Goal: Task Accomplishment & Management: Manage account settings

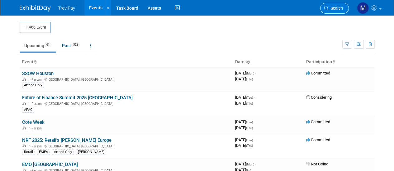
click at [339, 8] on span "Search" at bounding box center [335, 8] width 14 height 5
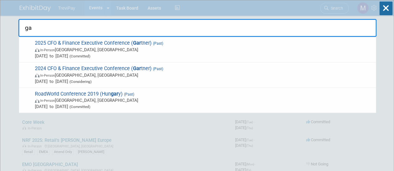
type input "g"
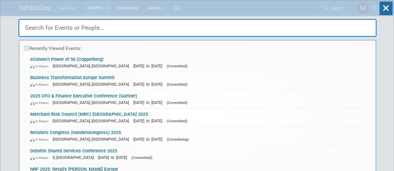
click at [205, 2] on div "Recently Viewed Events: eConnect Power of 50 (Copperberg) In-Person [GEOGRAPHIC…" at bounding box center [197, 93] width 358 height 187
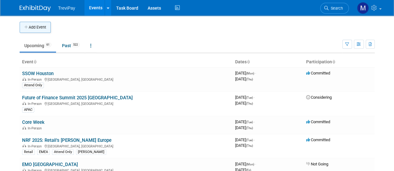
click at [42, 27] on button "Add Event" at bounding box center [35, 27] width 31 height 11
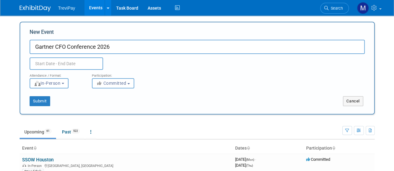
type input "Gartner CFO Conference 2026"
click at [54, 67] on input "text" at bounding box center [66, 64] width 73 height 12
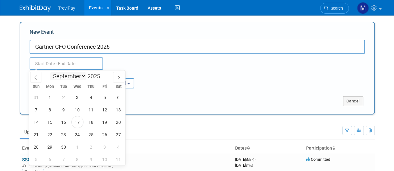
click at [83, 78] on select "January February March April May June July August September October November De…" at bounding box center [68, 77] width 36 height 8
select select "5"
click at [50, 73] on select "January February March April May June July August September October November De…" at bounding box center [68, 77] width 36 height 8
click at [102, 75] on span at bounding box center [102, 75] width 4 height 4
type input "2026"
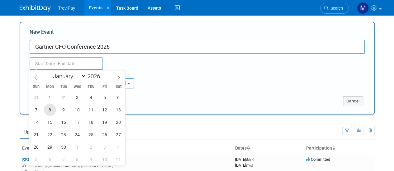
click at [54, 111] on span "8" at bounding box center [50, 110] width 12 height 12
click at [63, 110] on span "9" at bounding box center [64, 110] width 12 height 12
type input "[DATE] to [DATE]"
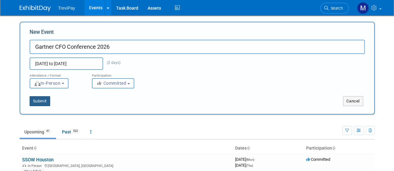
click at [36, 102] on button "Submit" at bounding box center [40, 101] width 21 height 10
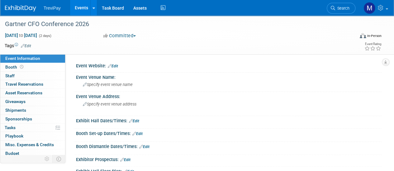
click at [30, 43] on span "Edit" at bounding box center [25, 45] width 12 height 5
click at [26, 46] on link "Edit" at bounding box center [26, 46] width 10 height 4
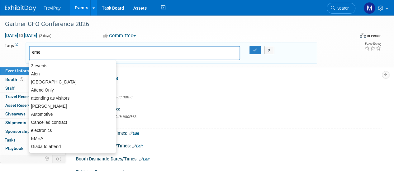
type input "emea"
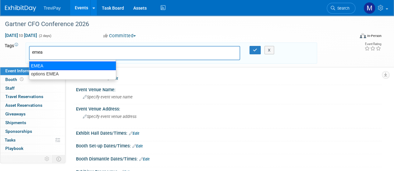
click at [51, 67] on div "EMEA" at bounding box center [72, 66] width 87 height 9
type input "EMEA"
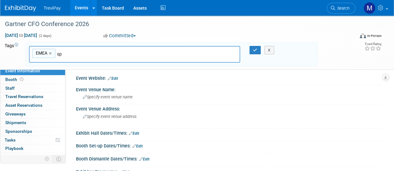
type input "spe"
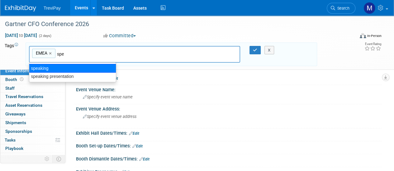
click at [37, 68] on div "speaking" at bounding box center [72, 68] width 87 height 9
type input "EMEA, speaking"
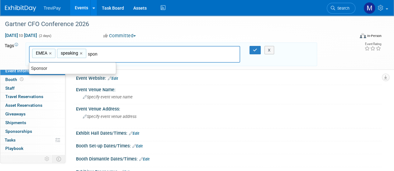
type input "spons"
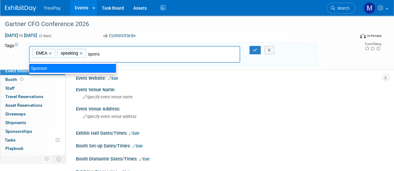
click at [49, 65] on div "Sponsor" at bounding box center [72, 68] width 87 height 9
type input "EMEA, speaking, Sponsor"
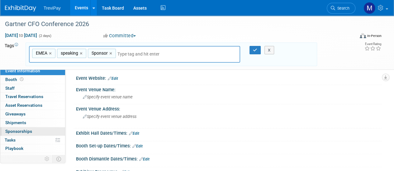
click at [19, 129] on span "Sponsorships 0" at bounding box center [18, 131] width 27 height 5
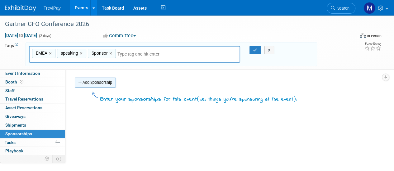
click at [108, 84] on link "Add Sponsorship" at bounding box center [95, 83] width 41 height 10
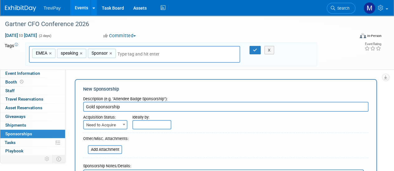
type input "Gold sponsorship"
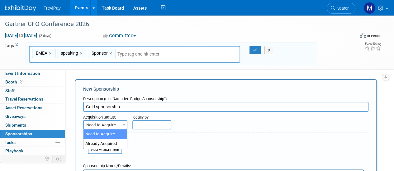
click at [117, 125] on span "Need to Acquire" at bounding box center [105, 125] width 43 height 9
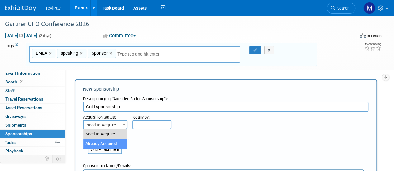
select select "2"
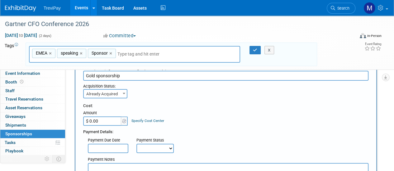
scroll to position [93, 0]
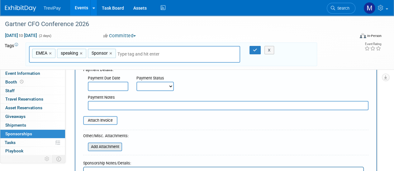
click at [103, 146] on input "file" at bounding box center [84, 146] width 74 height 7
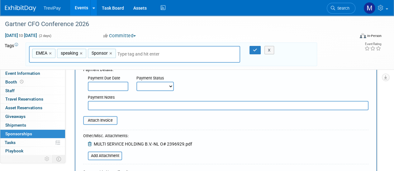
scroll to position [62, 0]
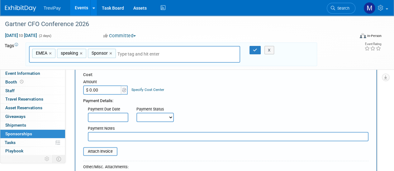
click at [101, 91] on input "$ 0.00" at bounding box center [102, 90] width 39 height 9
click at [123, 90] on img at bounding box center [124, 90] width 4 height 4
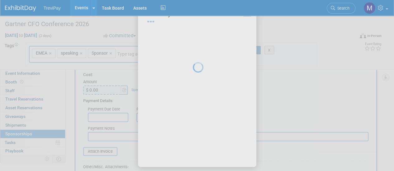
select select "2"
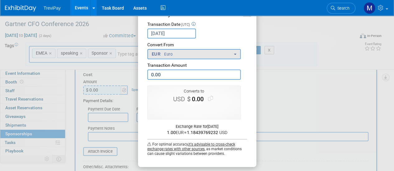
scroll to position [31, 0]
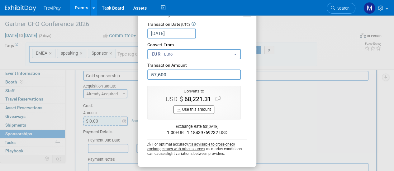
type input "57,600.00"
click at [202, 109] on button "Use this amount" at bounding box center [193, 110] width 41 height 8
type input "$ 68,221.31"
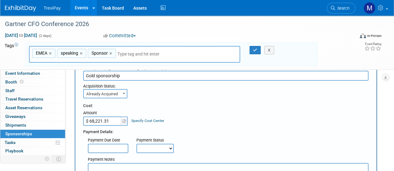
scroll to position [62, 0]
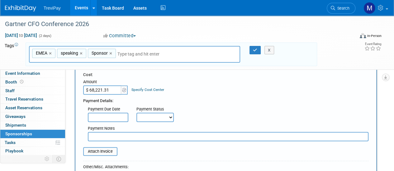
click at [125, 138] on input "text" at bounding box center [228, 136] width 280 height 9
type input "2"
type input "3 installments"
click at [208, 112] on div "Payment Due Date Payment Status Not Paid Yet Partially Paid Paid in Full Next P…" at bounding box center [225, 113] width 294 height 18
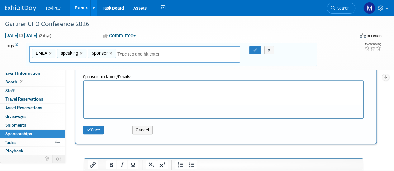
scroll to position [231, 0]
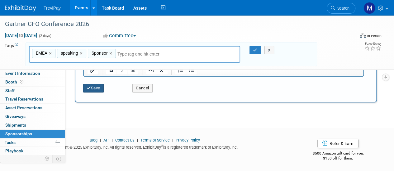
click at [96, 88] on button "Save" at bounding box center [93, 88] width 21 height 9
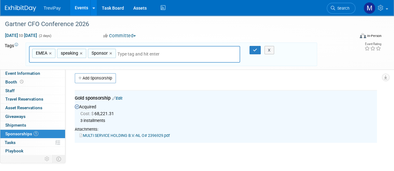
scroll to position [0, 0]
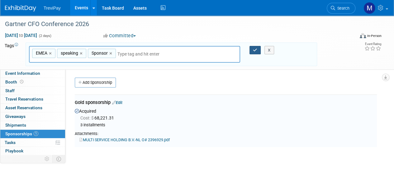
click at [255, 51] on icon "button" at bounding box center [255, 50] width 4 height 4
